Goal: Find specific page/section: Find specific page/section

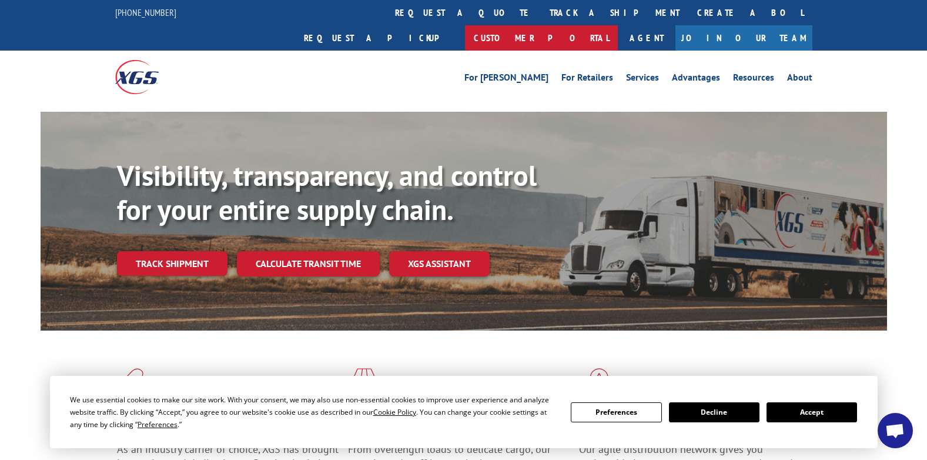
click at [618, 25] on link "Customer Portal" at bounding box center [541, 37] width 153 height 25
